Goal: Task Accomplishment & Management: Manage account settings

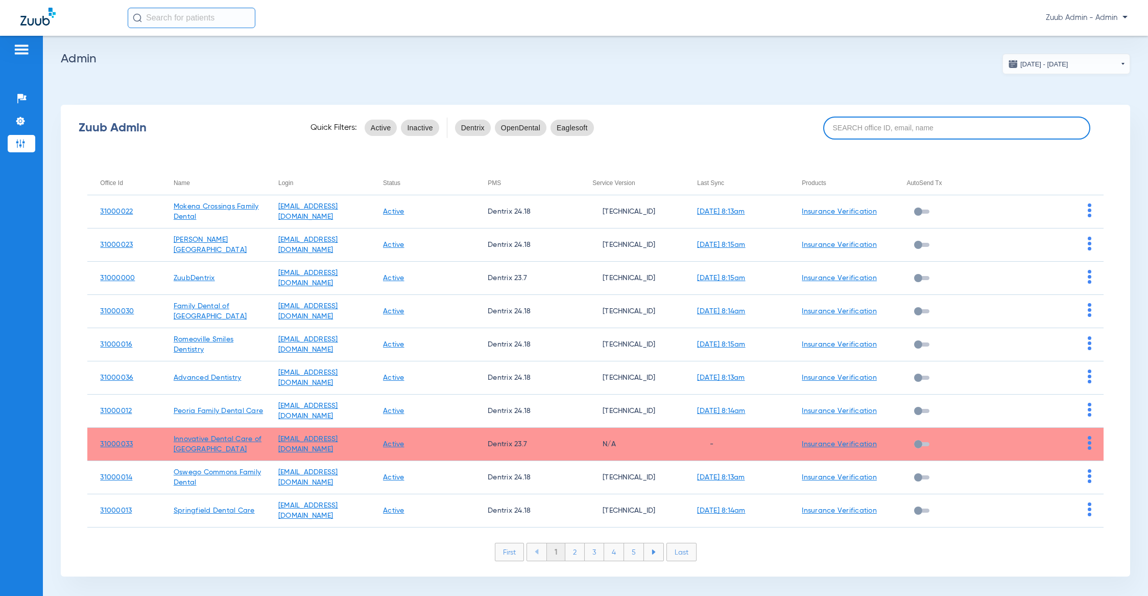
click at [911, 126] on input at bounding box center [957, 127] width 268 height 23
paste input "31000003"
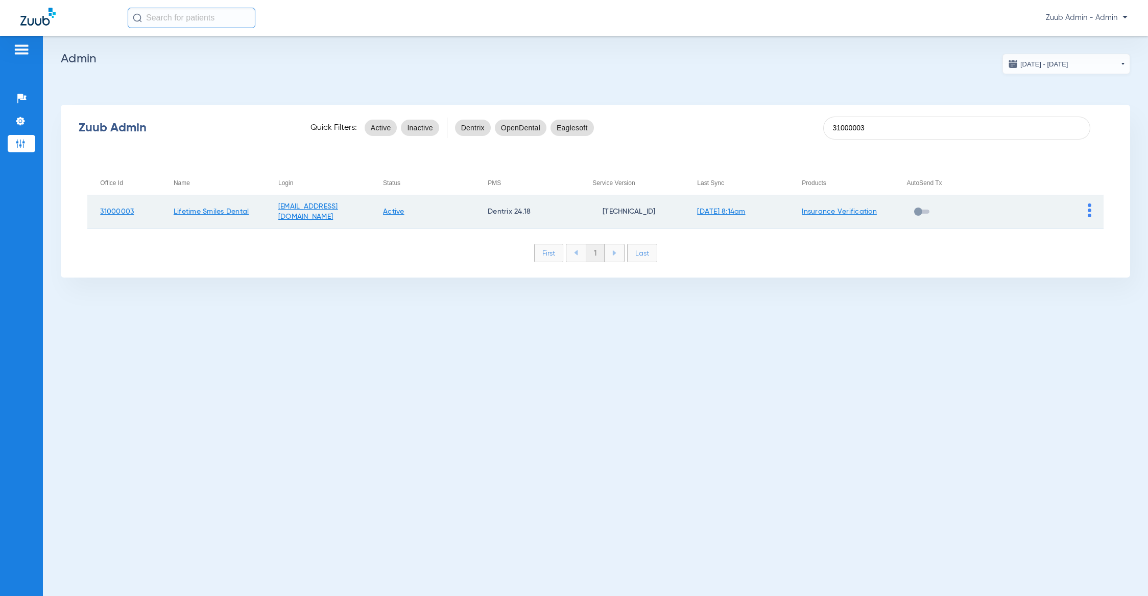
type input "31000003"
click at [1087, 207] on td at bounding box center [1051, 211] width 105 height 33
click at [1088, 207] on img at bounding box center [1090, 210] width 4 height 14
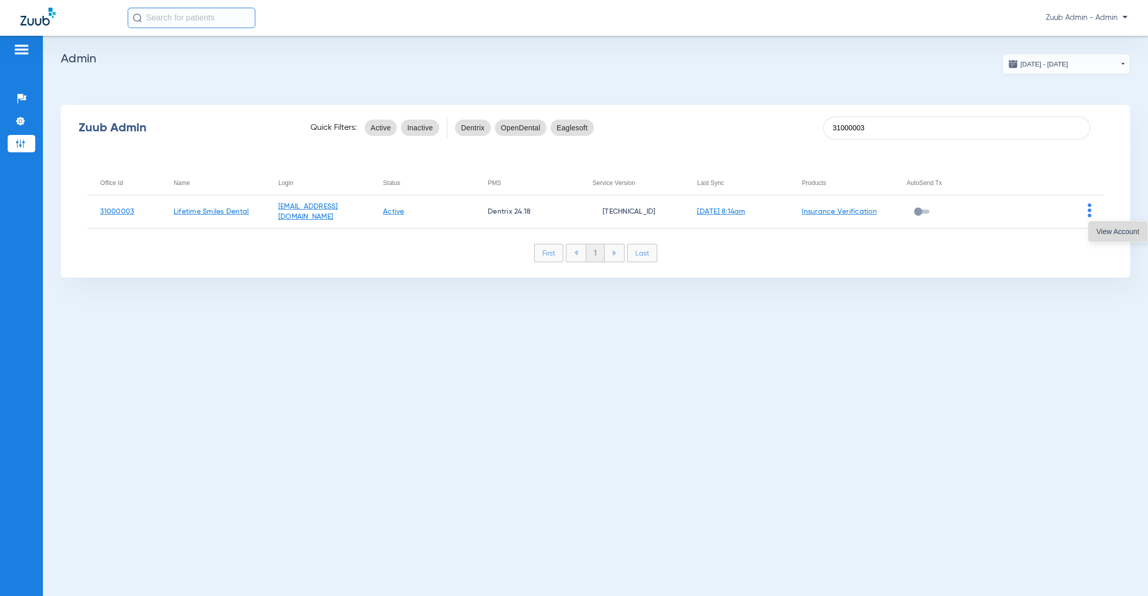
click at [1103, 232] on span "View Account" at bounding box center [1118, 231] width 43 height 7
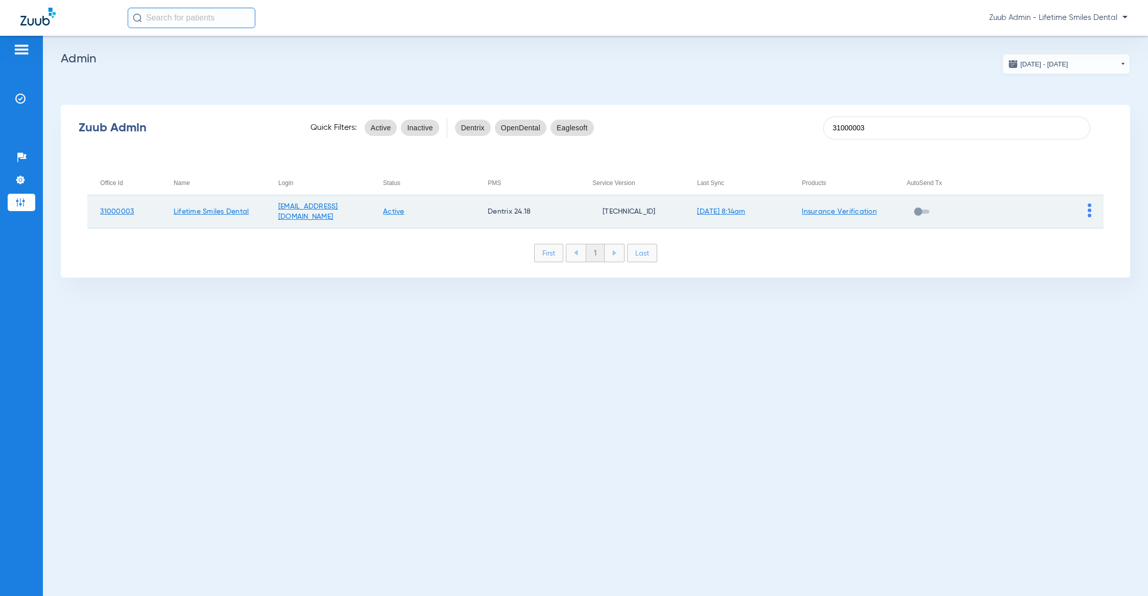
click at [1087, 207] on td at bounding box center [1051, 211] width 105 height 33
click at [1088, 207] on img at bounding box center [1090, 210] width 4 height 14
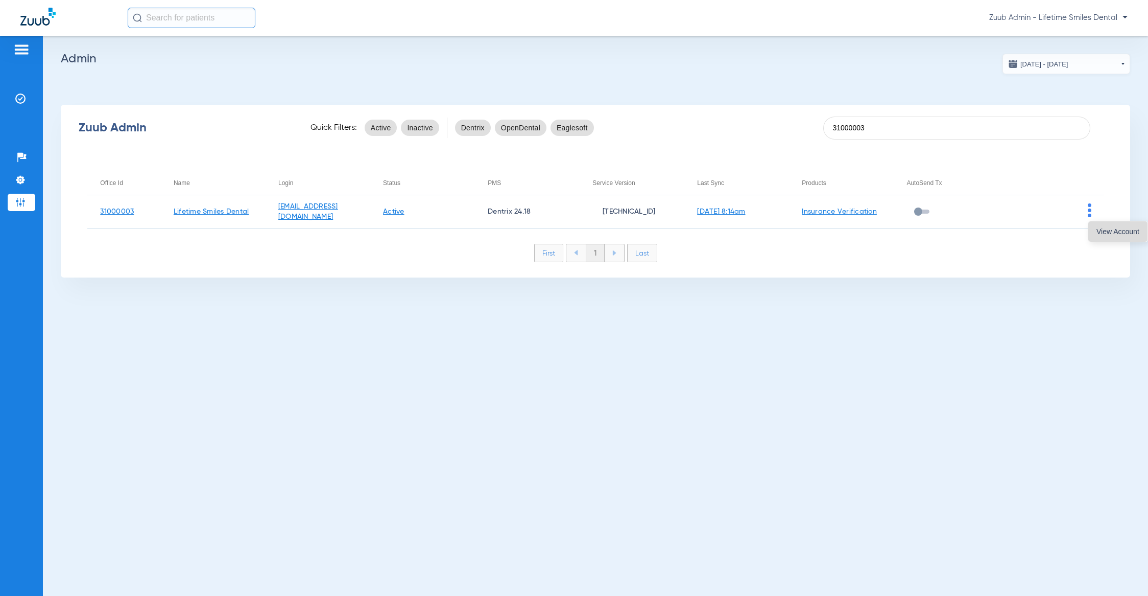
click at [1106, 235] on span "View Account" at bounding box center [1118, 231] width 43 height 7
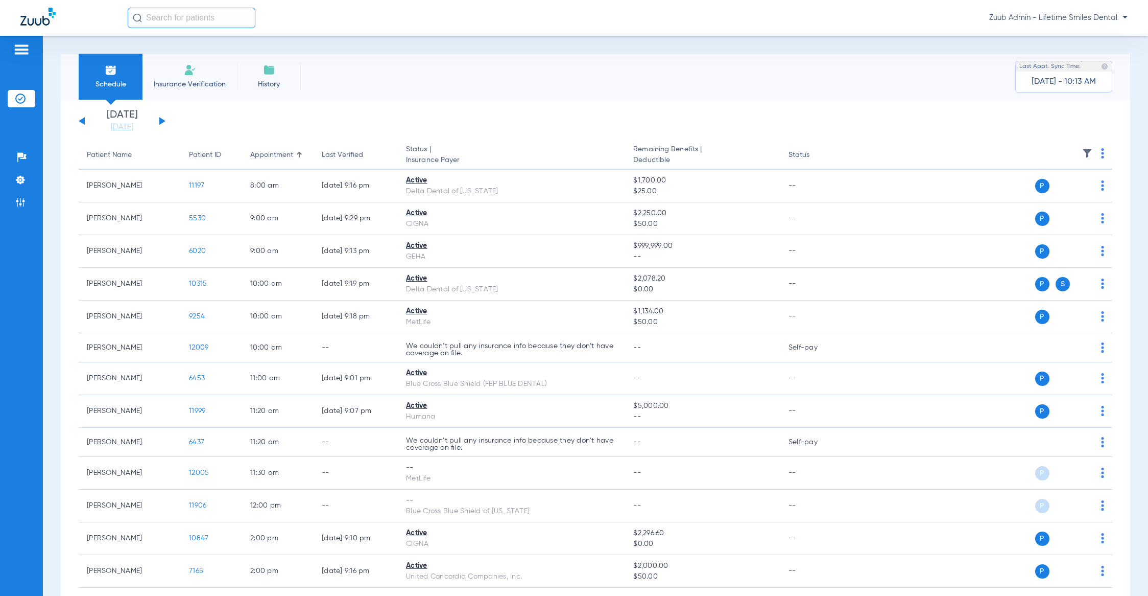
scroll to position [186, 0]
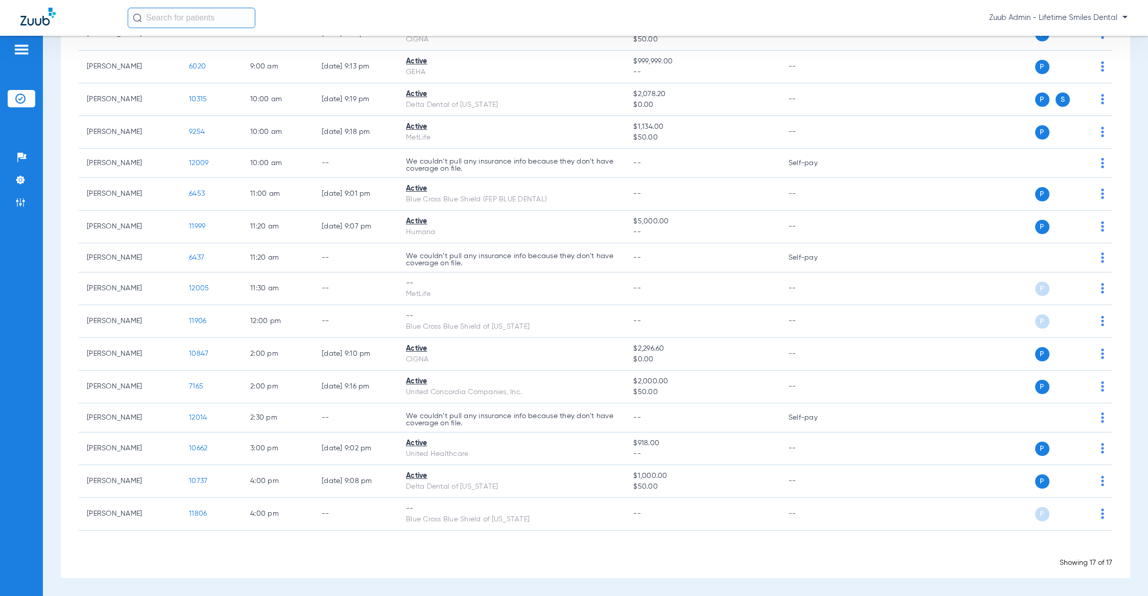
click at [46, 302] on div "Schedule Insurance Verification History Last Appt. Sync Time: [DATE] - 10:13 AM…" at bounding box center [595, 316] width 1105 height 560
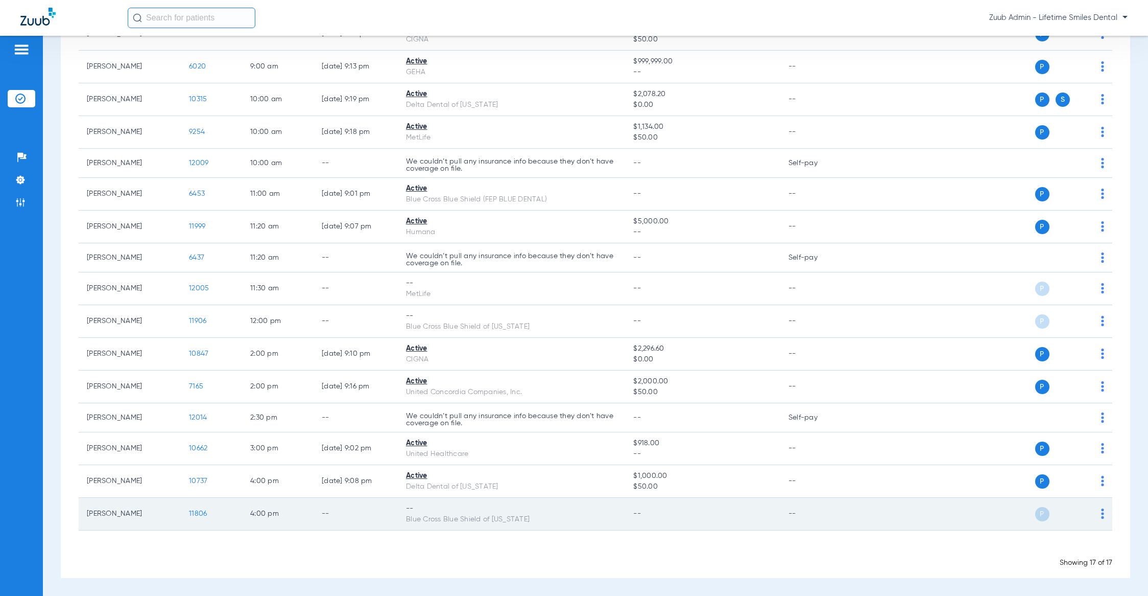
click at [196, 511] on span "11806" at bounding box center [198, 513] width 18 height 7
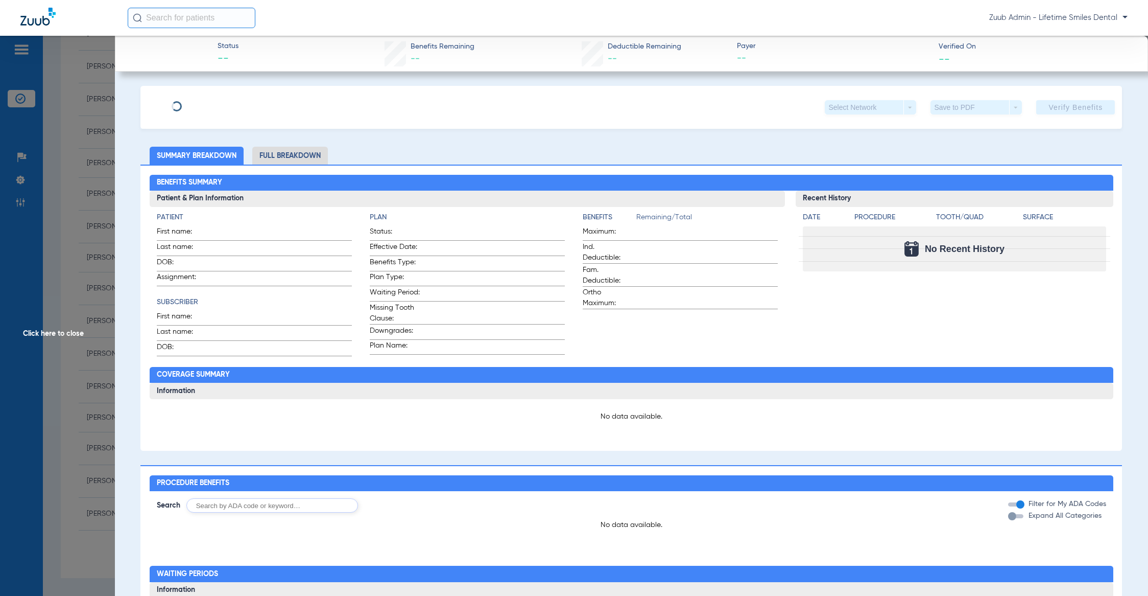
type input "[PERSON_NAME]"
type input "[DATE]"
type input "TDM813981694"
type input "07632"
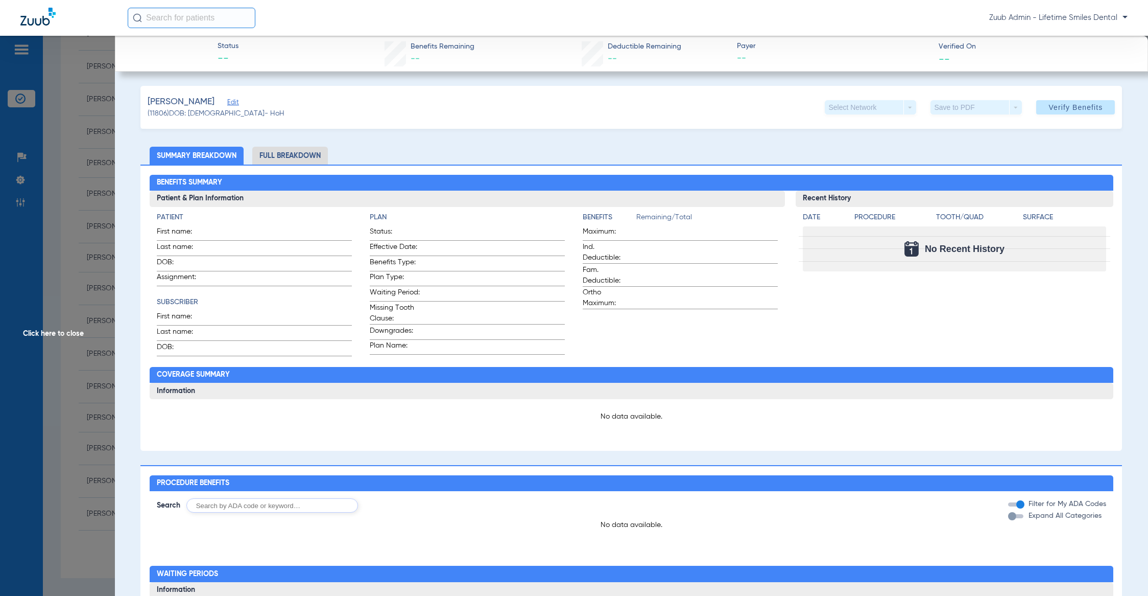
click at [227, 101] on span "Edit" at bounding box center [231, 104] width 9 height 10
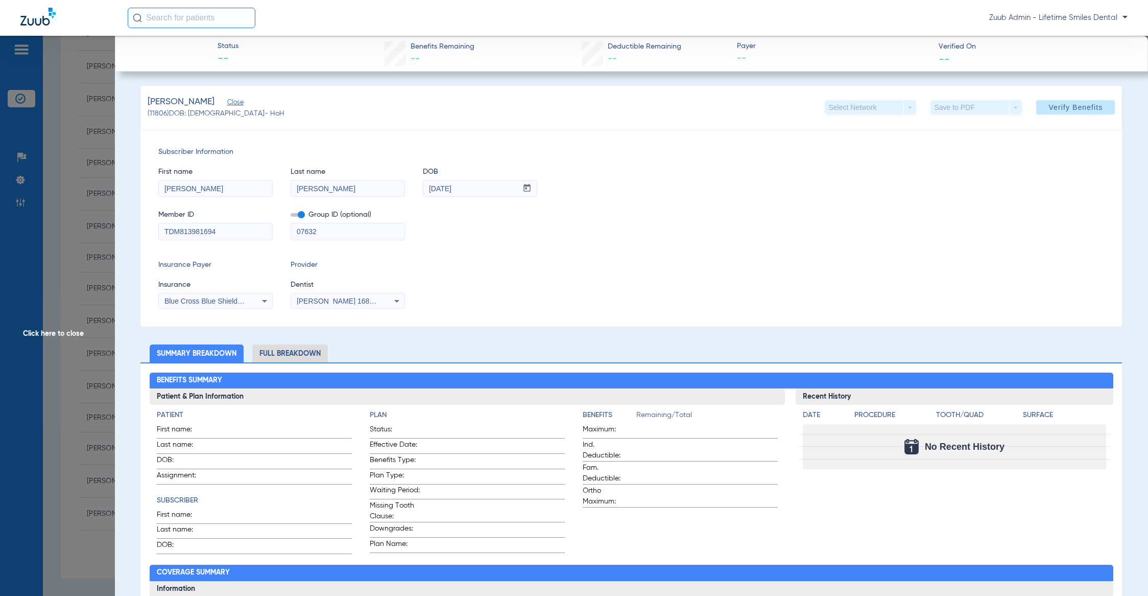
click at [53, 289] on span "Click here to close" at bounding box center [57, 334] width 115 height 596
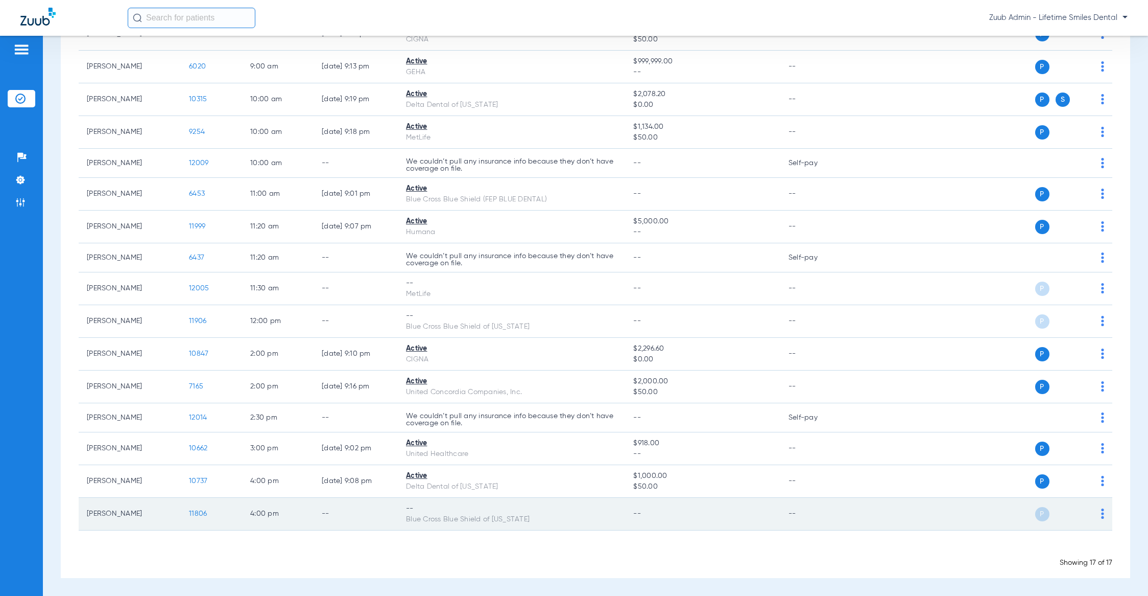
click at [1094, 517] on td "P S" at bounding box center [981, 514] width 263 height 33
click at [1085, 512] on div "P S" at bounding box center [977, 514] width 255 height 14
click at [1101, 510] on img at bounding box center [1102, 513] width 3 height 10
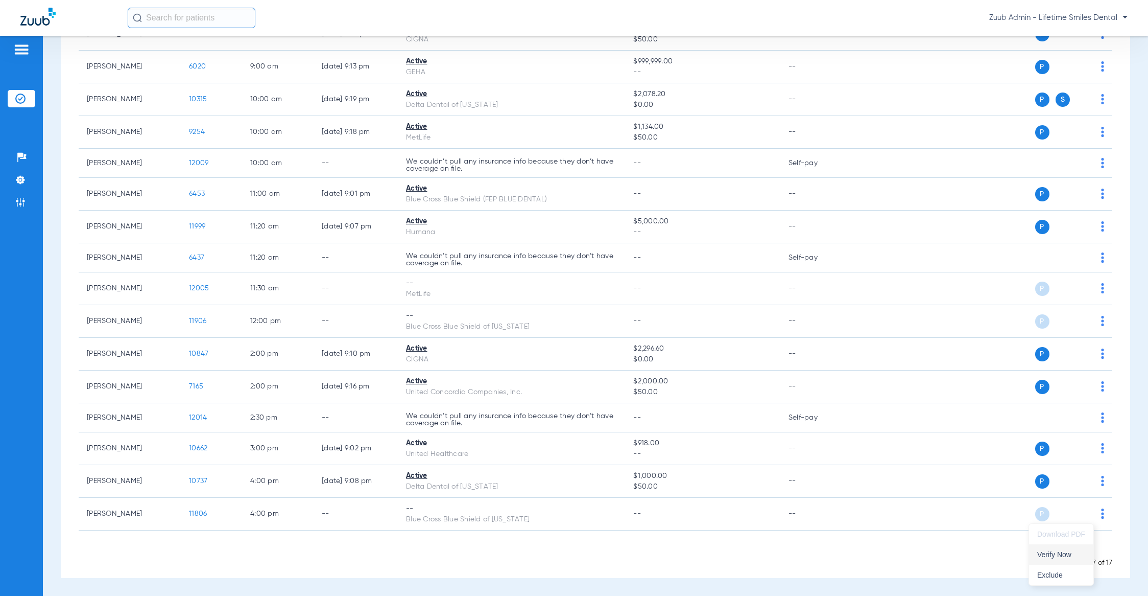
click at [1051, 560] on button "Verify Now" at bounding box center [1061, 554] width 64 height 20
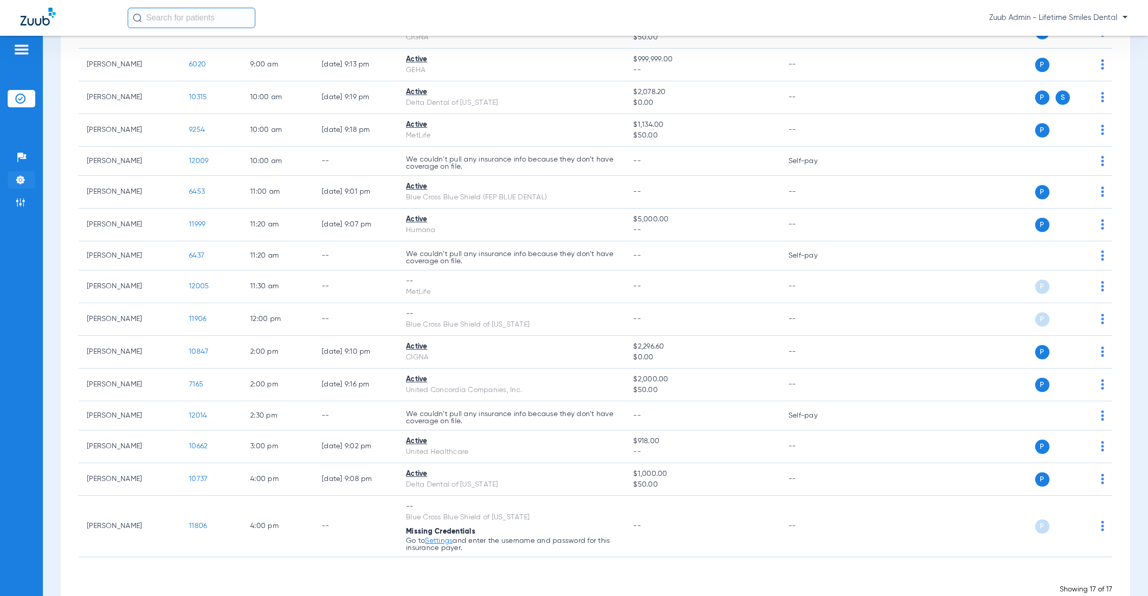
click at [18, 178] on img at bounding box center [20, 180] width 10 height 10
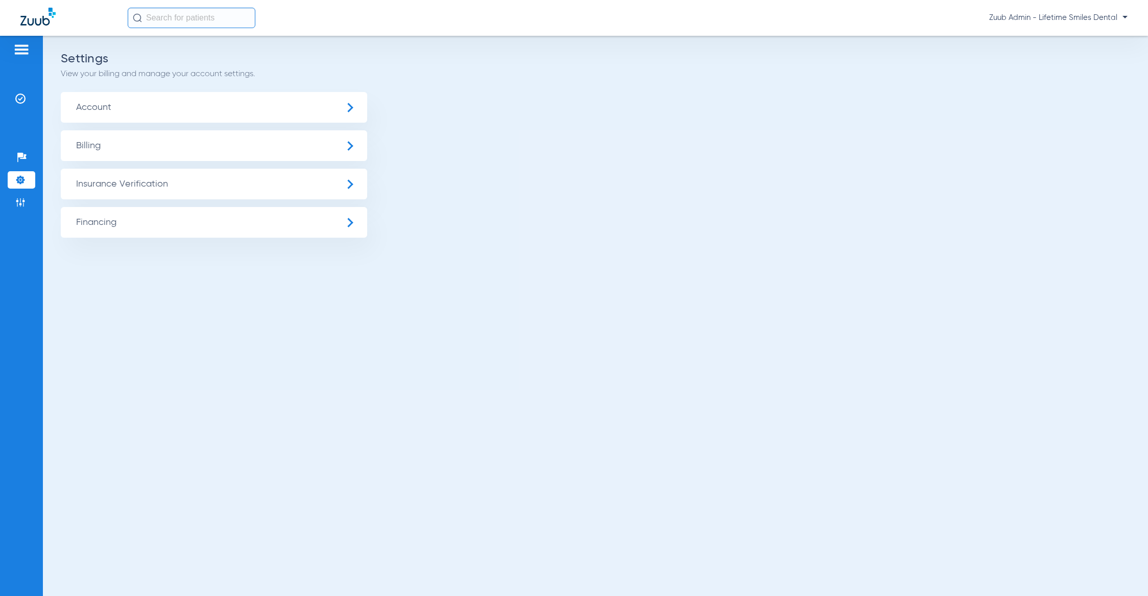
click at [143, 180] on span "Insurance Verification" at bounding box center [214, 184] width 307 height 31
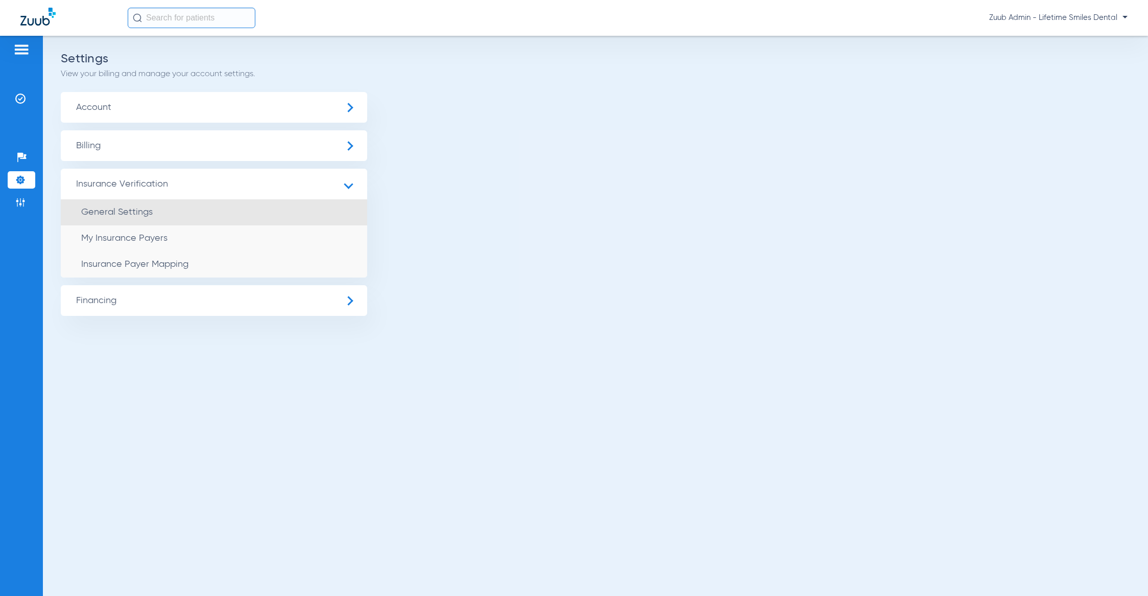
click at [151, 212] on span "General Settings" at bounding box center [117, 211] width 72 height 9
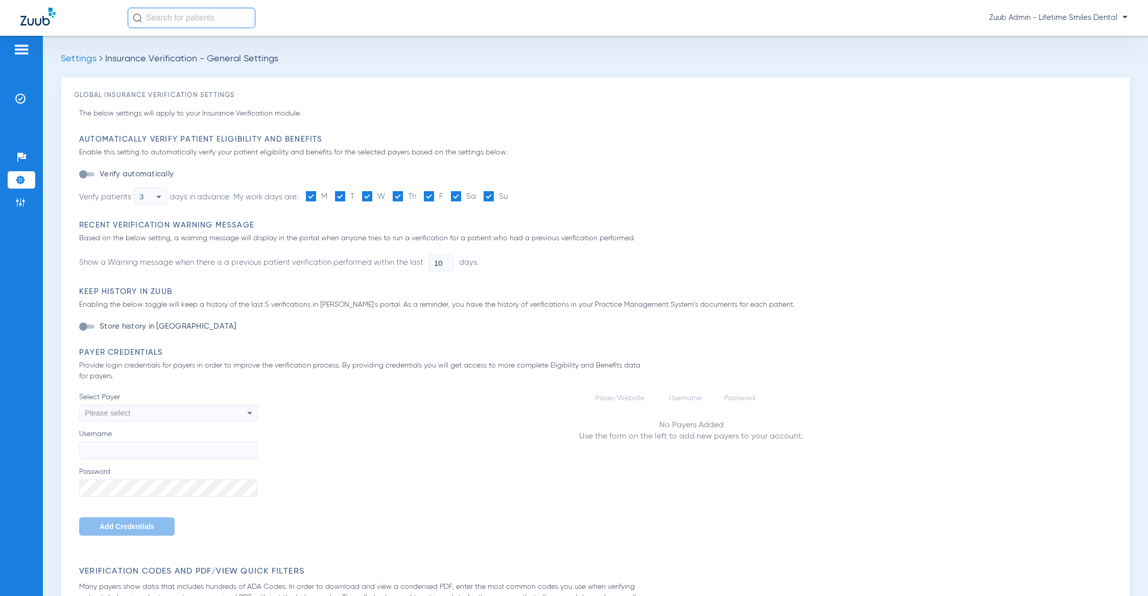
type input "1"
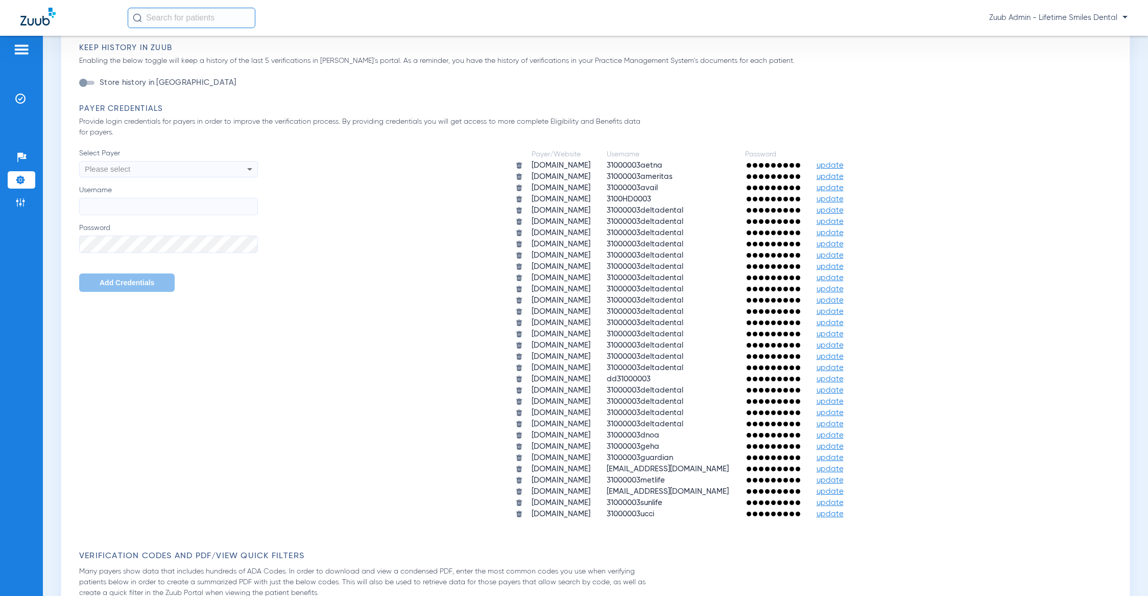
scroll to position [432, 0]
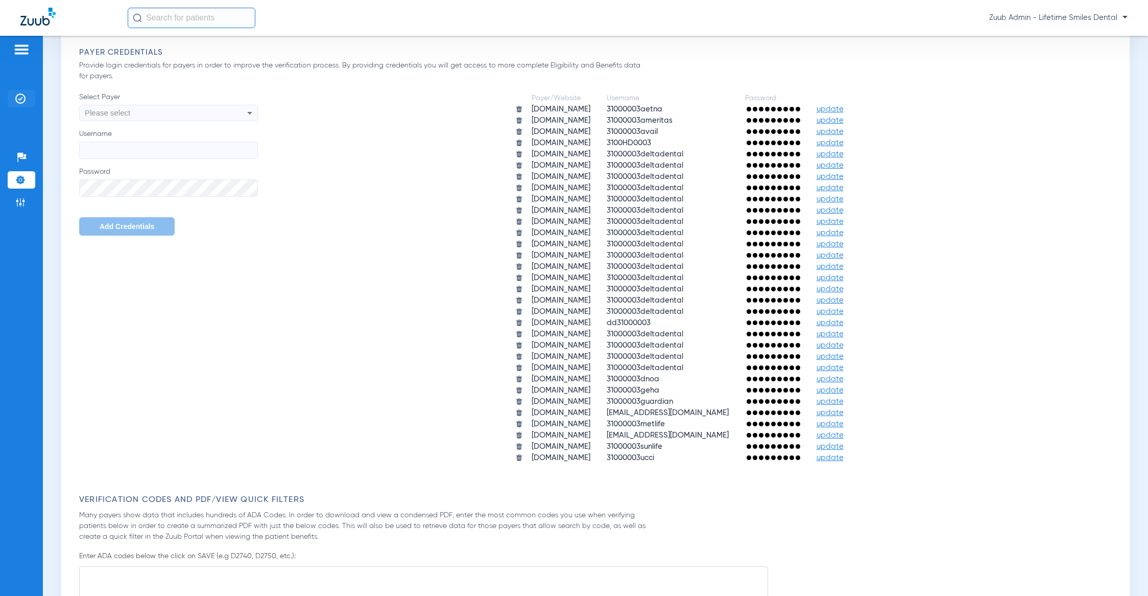
click at [16, 99] on img at bounding box center [20, 98] width 10 height 10
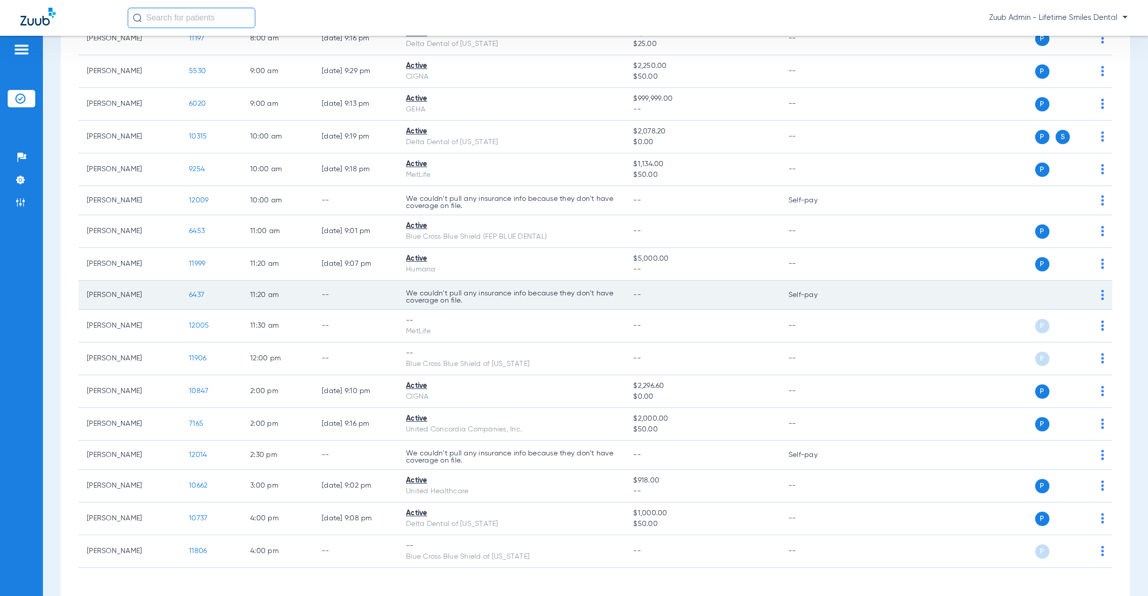
scroll to position [186, 0]
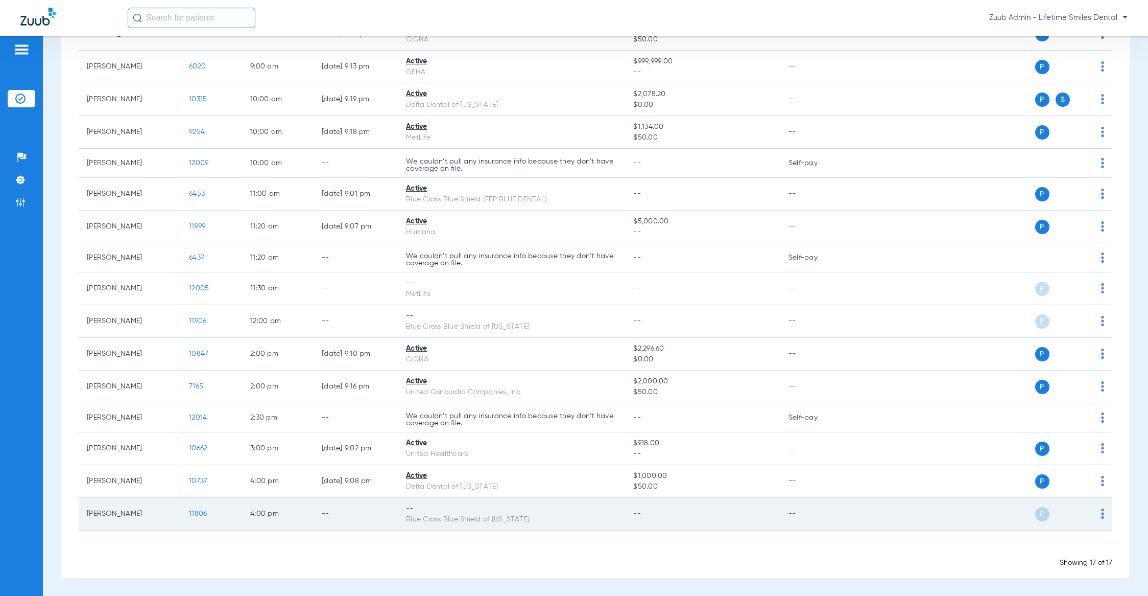
click at [200, 511] on span "11806" at bounding box center [198, 513] width 18 height 7
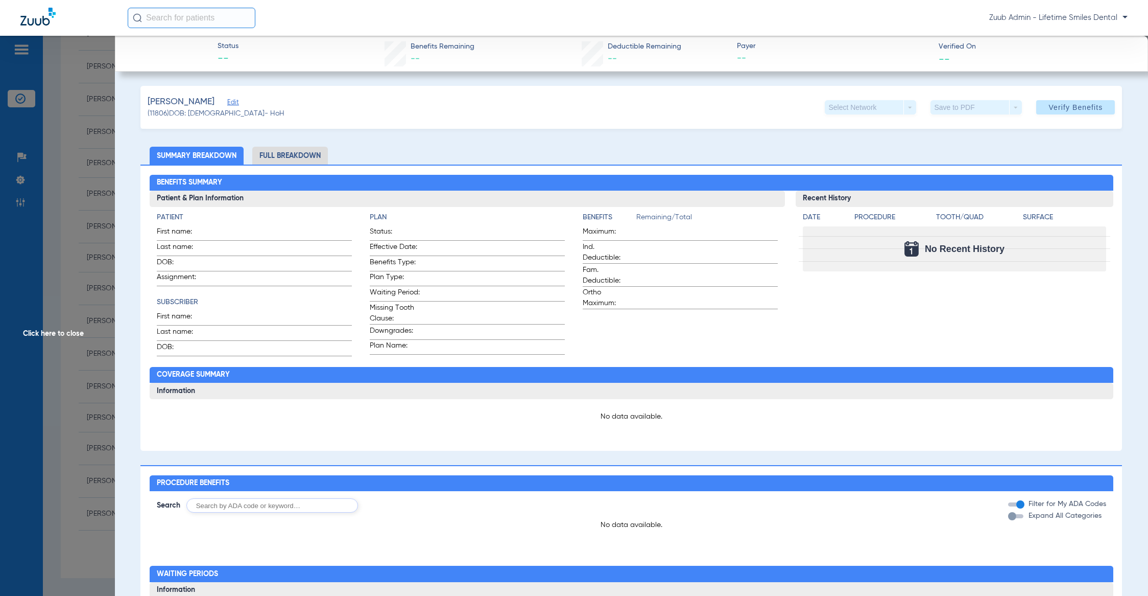
click at [230, 106] on span "Edit" at bounding box center [231, 104] width 9 height 10
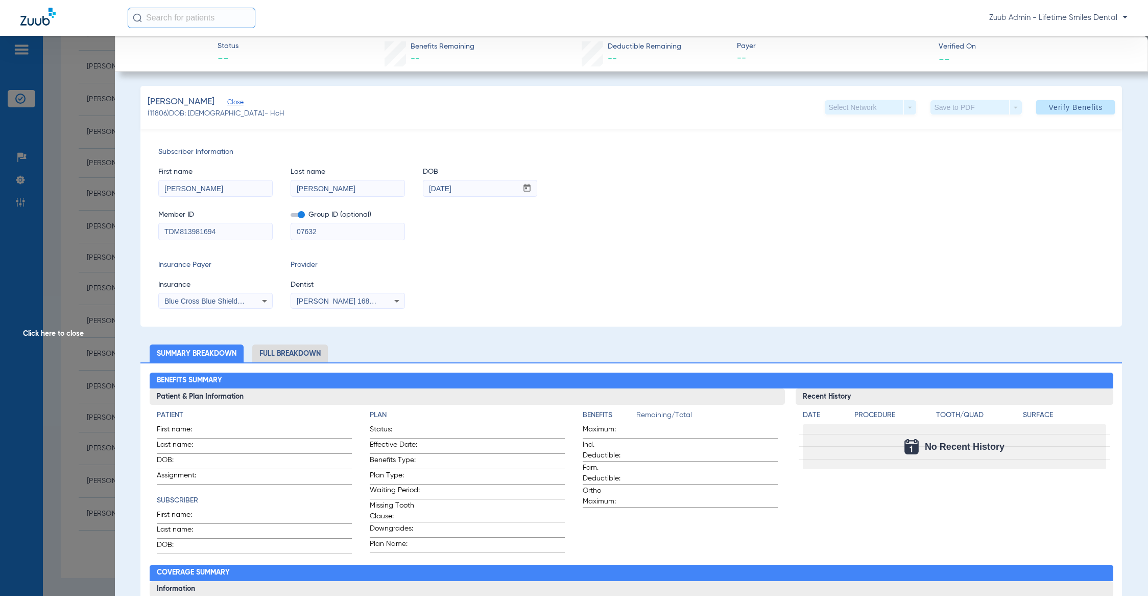
click at [215, 297] on span "Blue Cross Blue Shield Of [US_STATE]" at bounding box center [226, 301] width 125 height 8
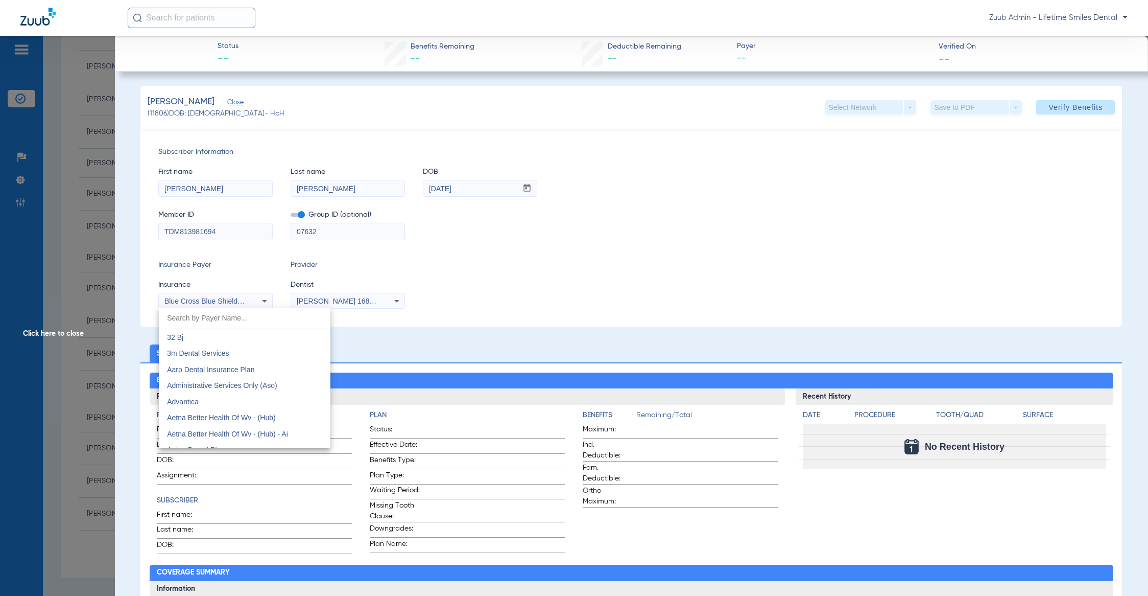
scroll to position [622, 0]
click at [432, 366] on div at bounding box center [574, 298] width 1148 height 596
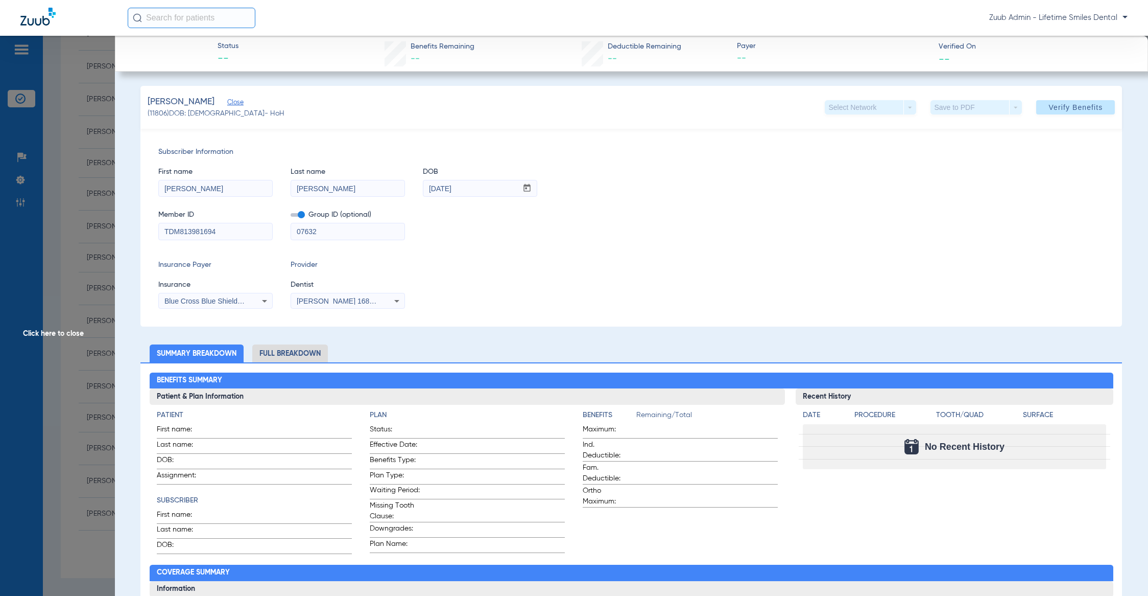
click at [60, 401] on span "Click here to close" at bounding box center [57, 334] width 115 height 596
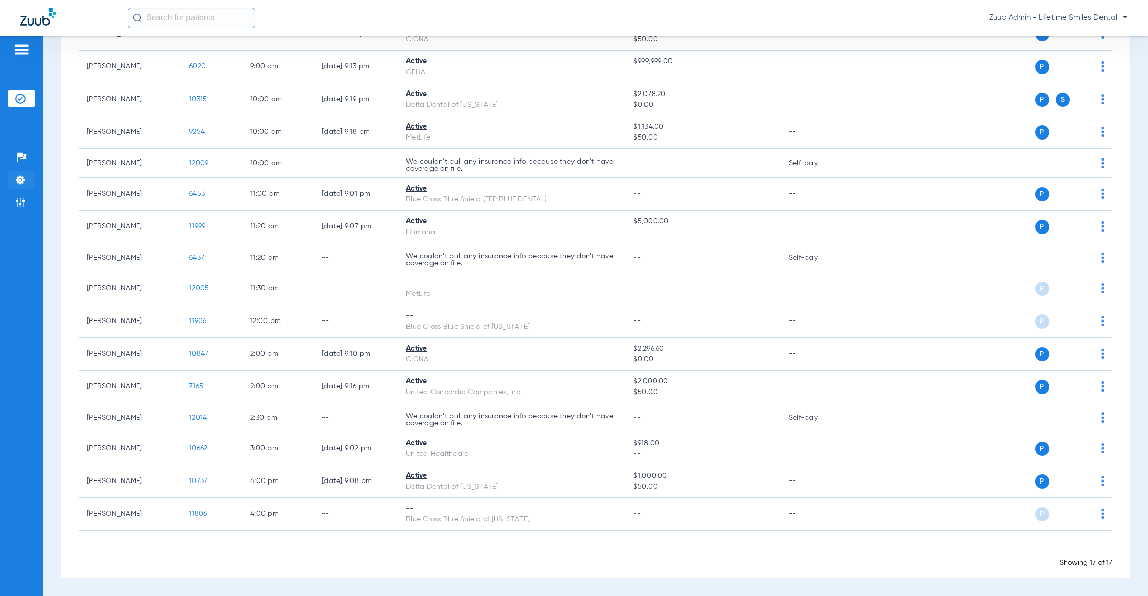
click at [23, 176] on img at bounding box center [20, 180] width 10 height 10
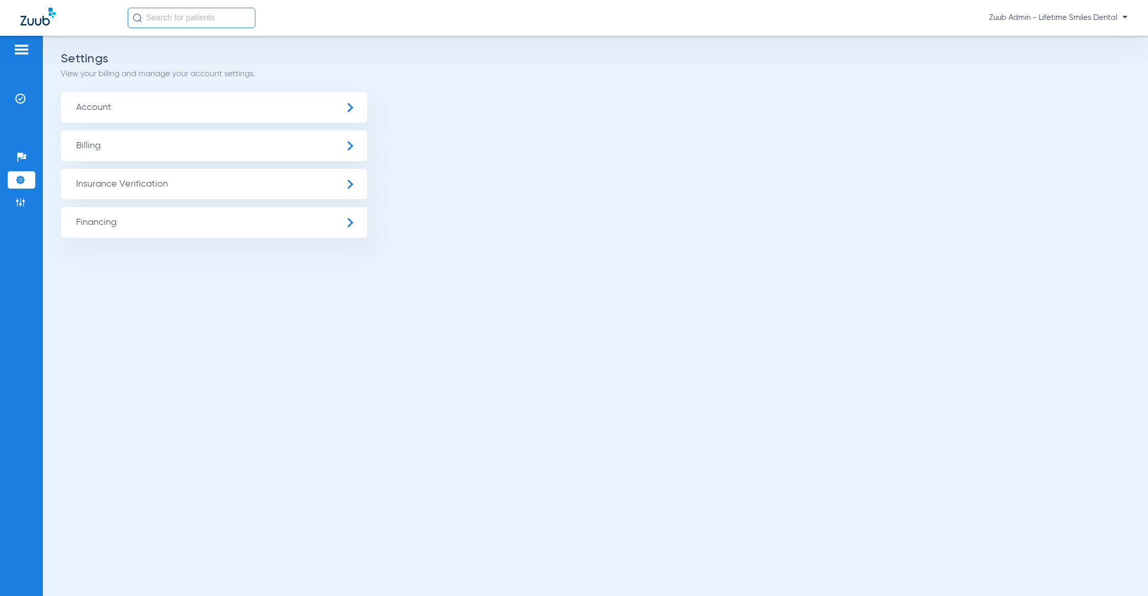
click at [107, 180] on span "Insurance Verification" at bounding box center [214, 184] width 307 height 31
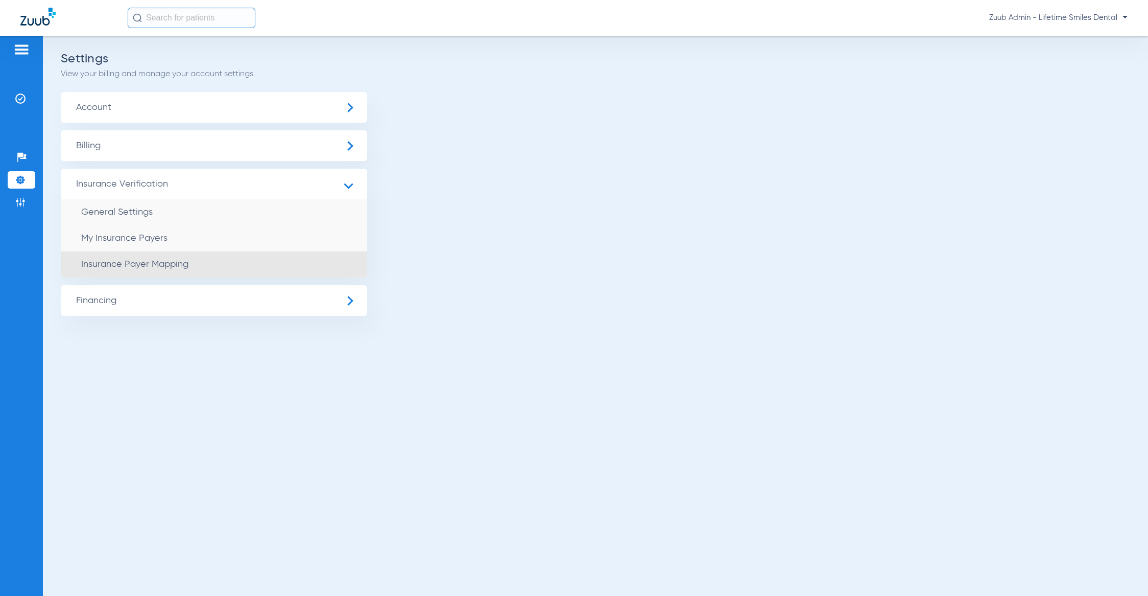
click at [173, 274] on li "Insurance Payer Mapping" at bounding box center [214, 264] width 307 height 26
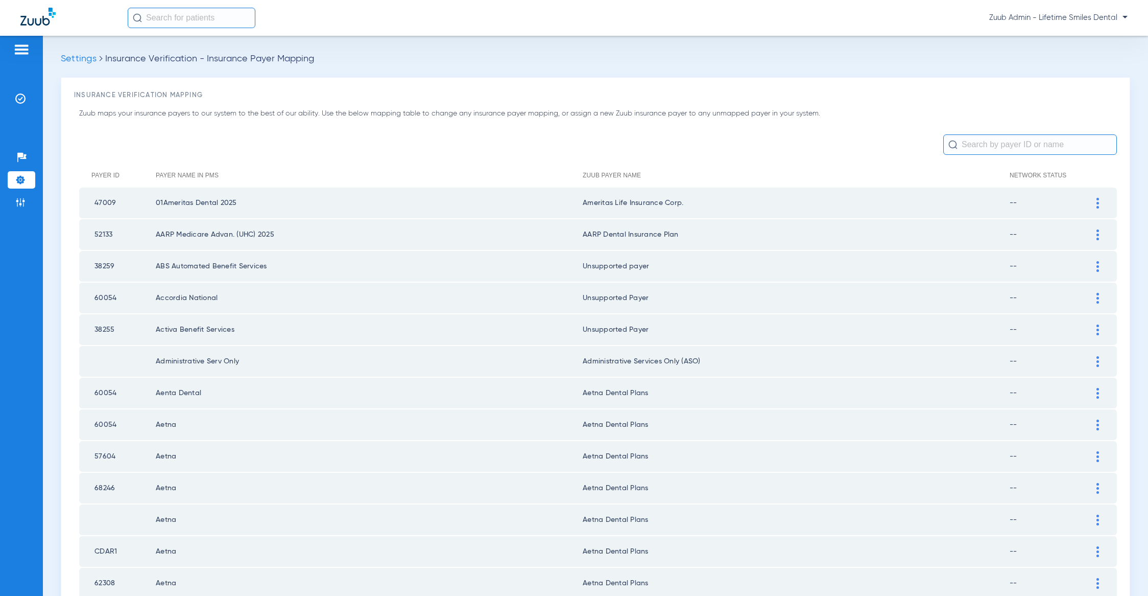
click at [995, 147] on input "text" at bounding box center [1031, 144] width 174 height 20
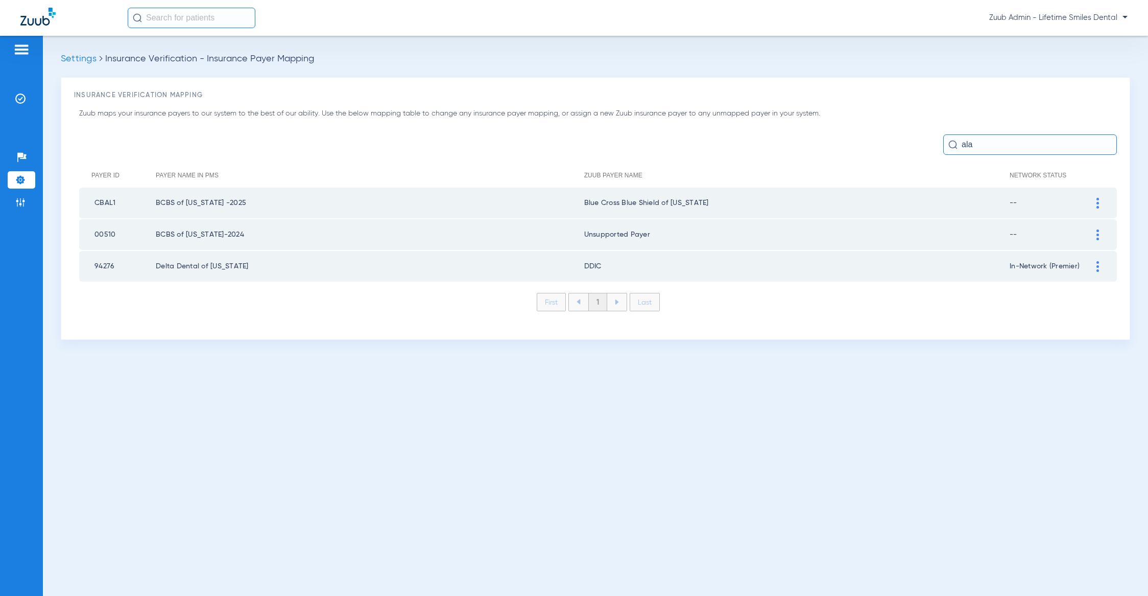
type input "ala"
click at [1106, 199] on td at bounding box center [1103, 202] width 28 height 31
click at [1099, 202] on div at bounding box center [1098, 203] width 18 height 11
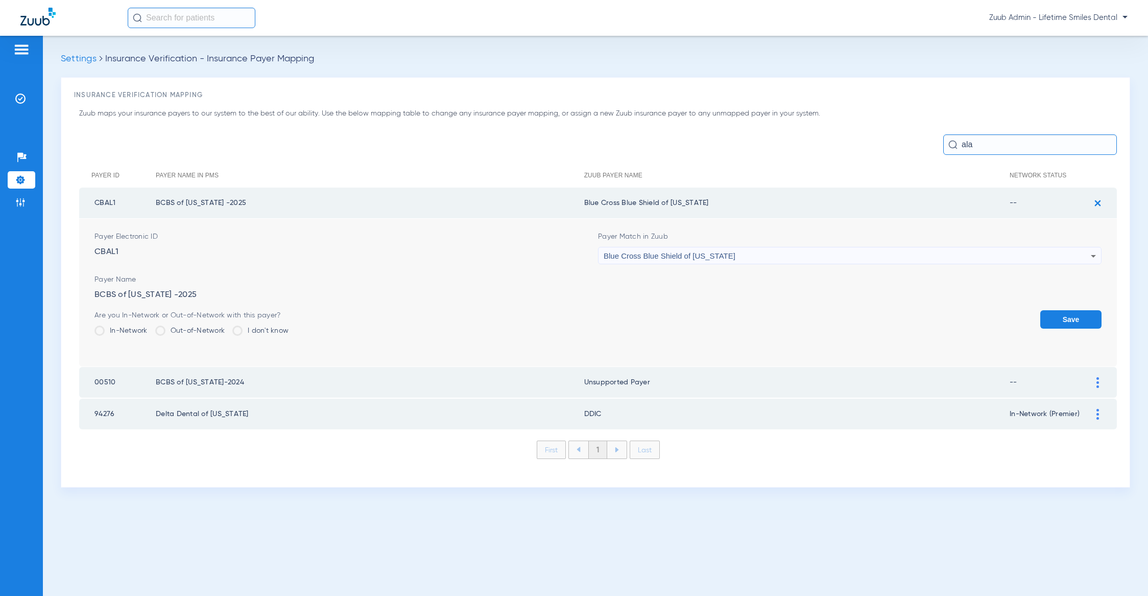
click at [817, 260] on div "Blue Cross Blue Shield of [US_STATE]" at bounding box center [847, 255] width 487 height 17
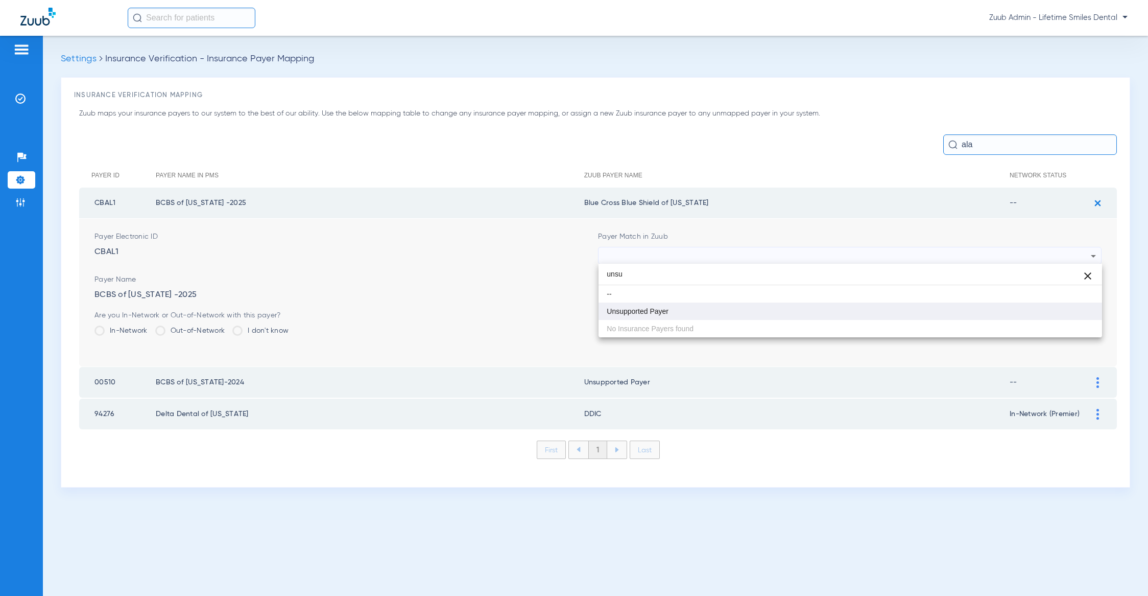
type input "unsu"
click at [801, 313] on mat-option "Unsupported Payer" at bounding box center [851, 310] width 504 height 17
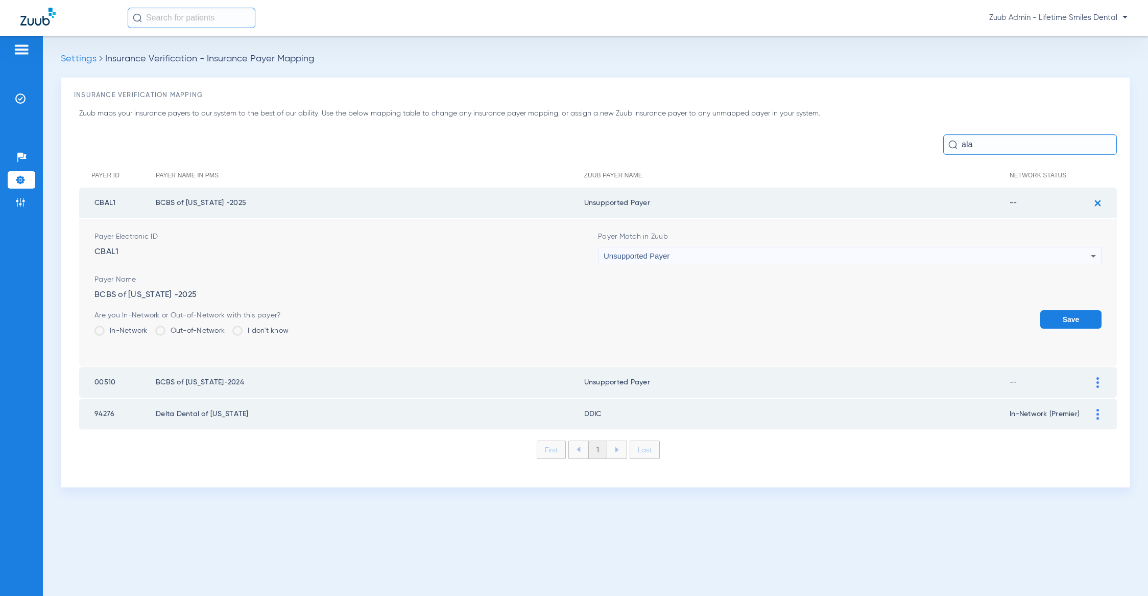
click at [1073, 319] on button "Save" at bounding box center [1071, 319] width 61 height 18
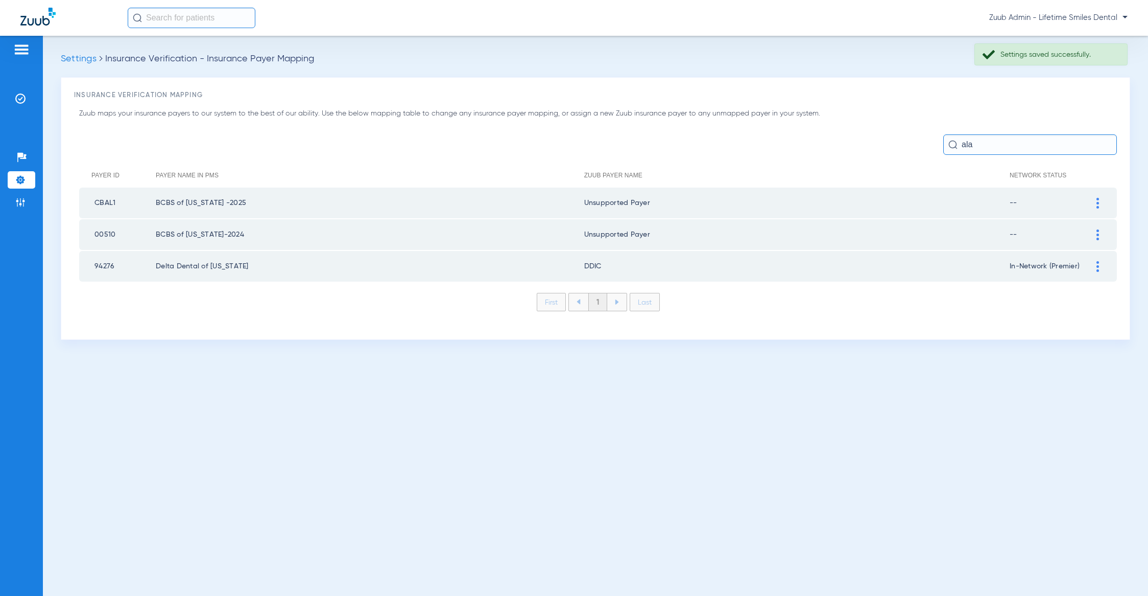
click at [97, 201] on td "CBAL1" at bounding box center [117, 202] width 77 height 31
copy td "CBAL1"
click at [984, 146] on input "ala" at bounding box center [1031, 144] width 174 height 20
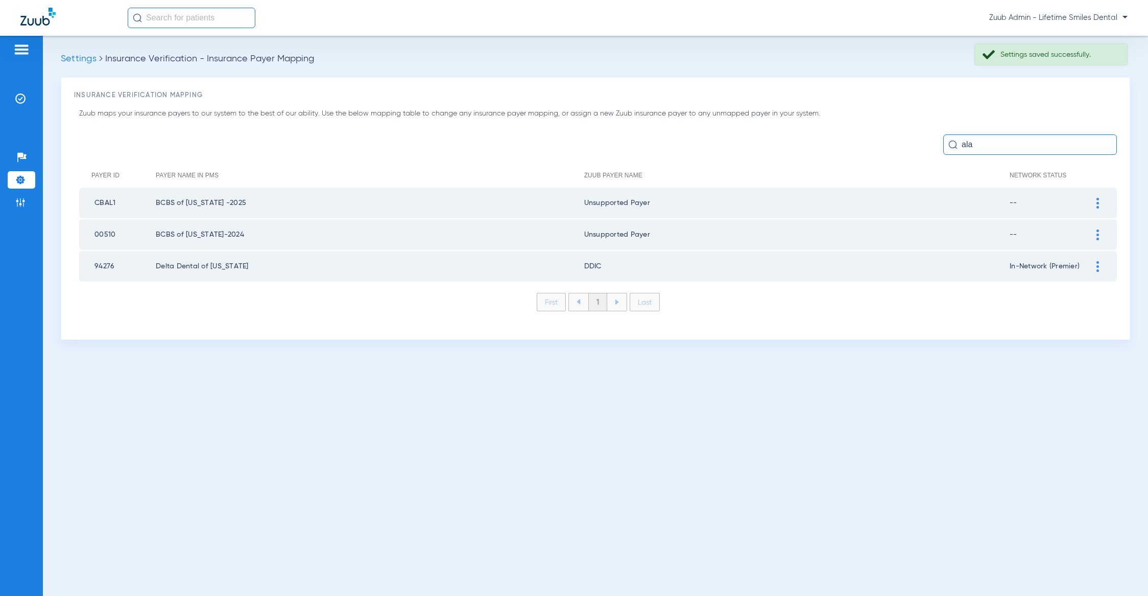
paste input "CBAL1"
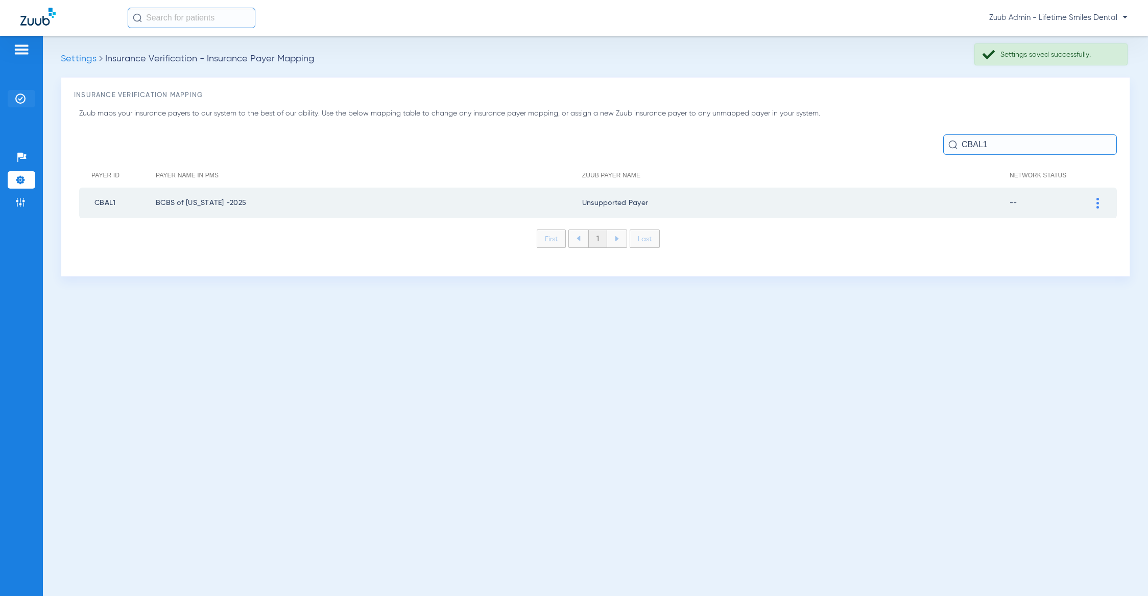
type input "CBAL1"
click at [14, 96] on li "Insurance Verification" at bounding box center [22, 98] width 28 height 17
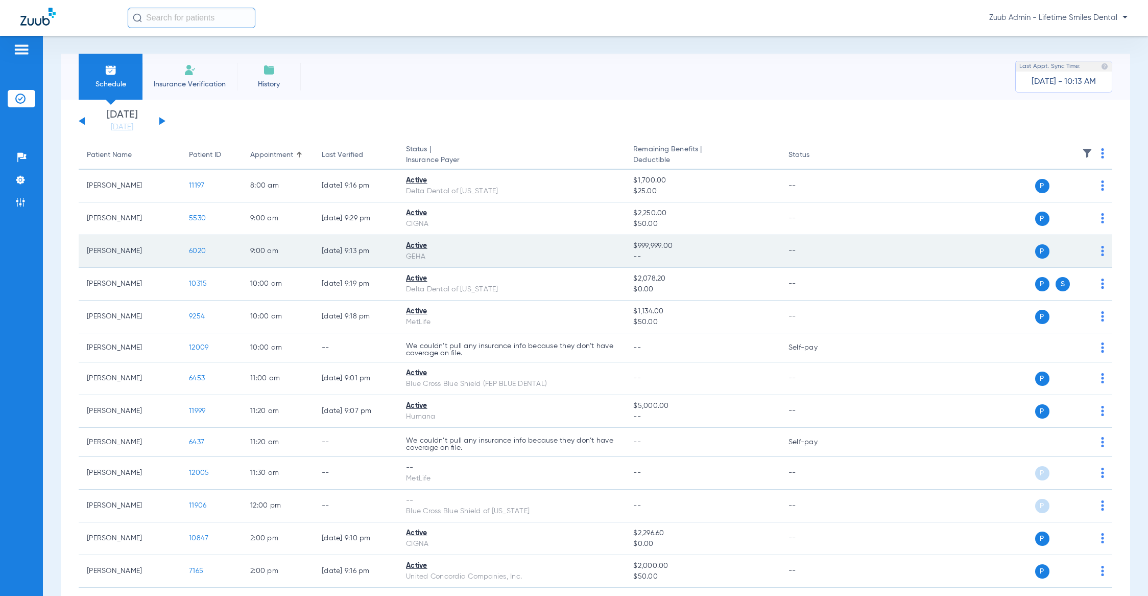
scroll to position [186, 0]
